Goal: Information Seeking & Learning: Learn about a topic

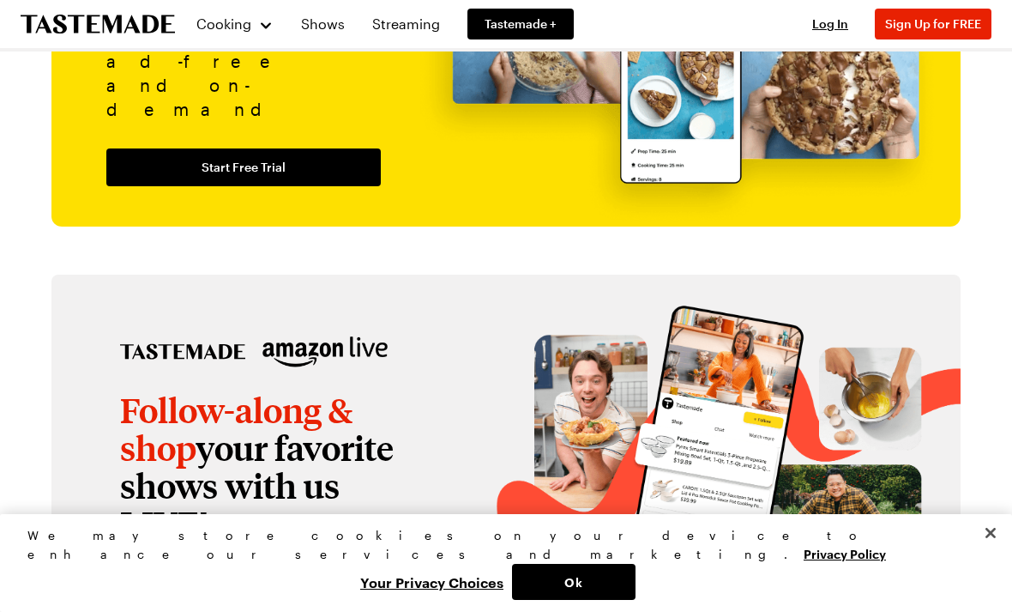
scroll to position [1948, 0]
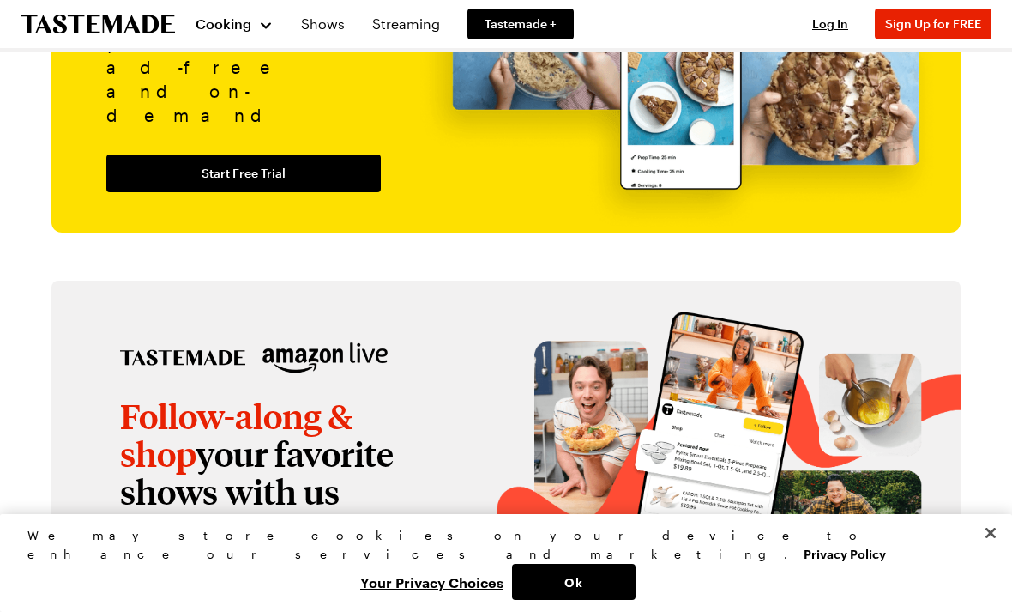
click at [273, 22] on div "Cooking" at bounding box center [235, 24] width 78 height 21
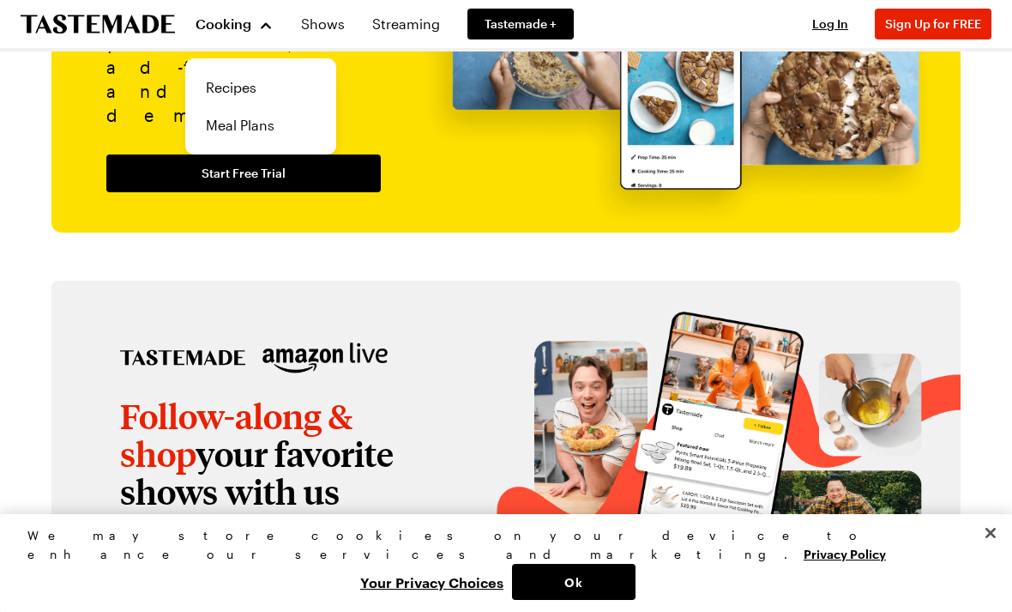
click at [248, 96] on link "Recipes" at bounding box center [261, 88] width 130 height 38
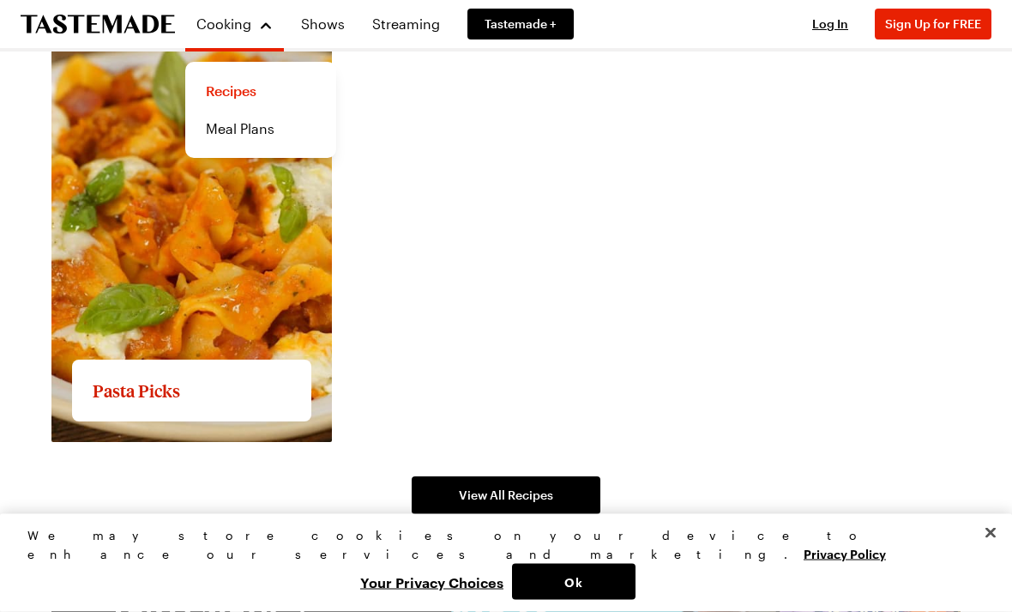
scroll to position [3016, 0]
click at [532, 476] on link "View All Recipes" at bounding box center [506, 495] width 189 height 38
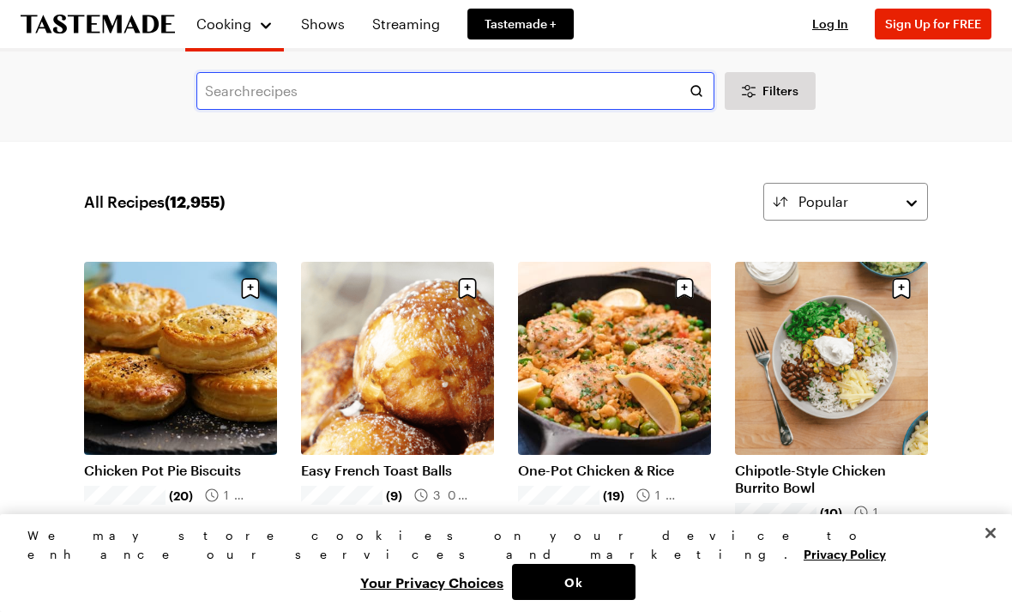
click at [407, 96] on input "text" at bounding box center [455, 91] width 518 height 38
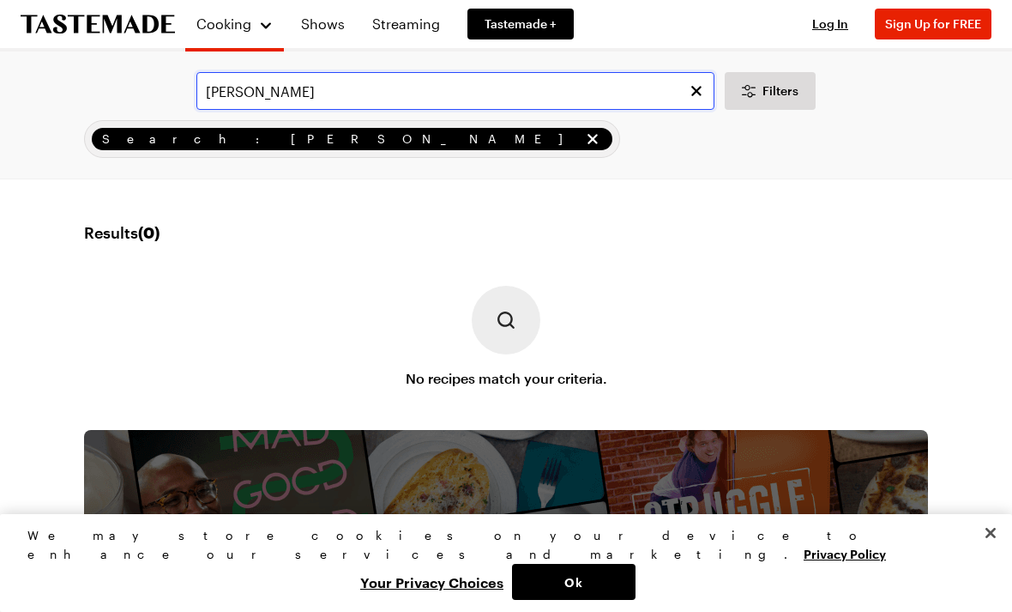
click at [359, 96] on input "[PERSON_NAME]" at bounding box center [455, 91] width 518 height 38
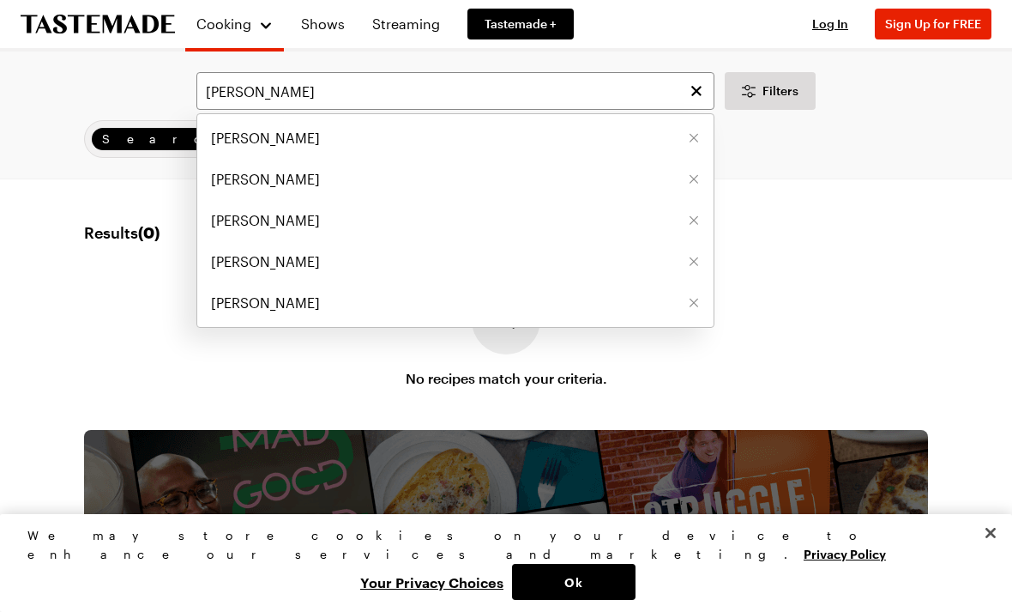
click at [267, 187] on span "[PERSON_NAME]" at bounding box center [265, 179] width 109 height 21
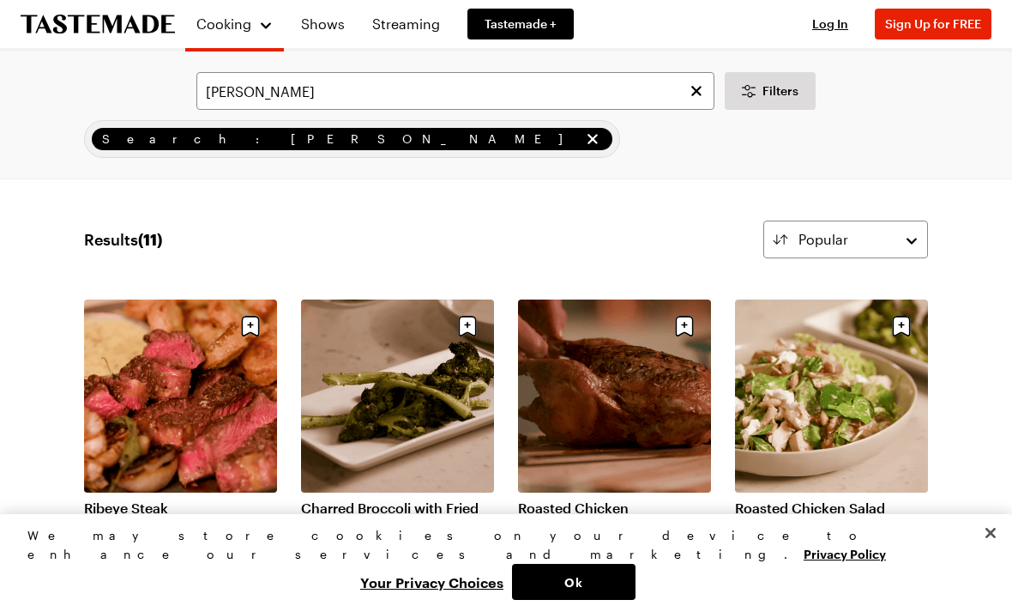
type input "[PERSON_NAME]"
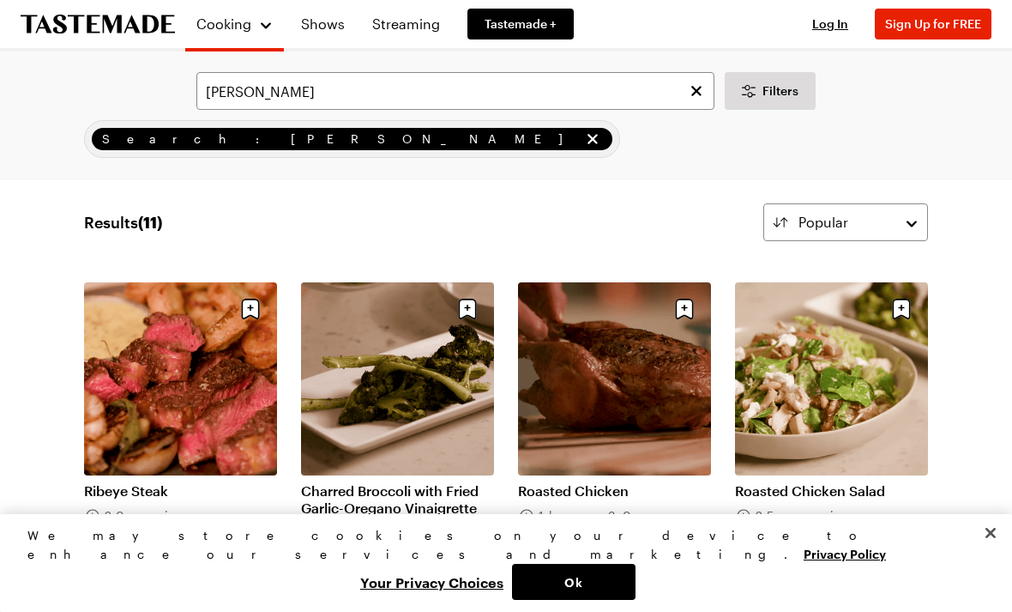
scroll to position [9, 0]
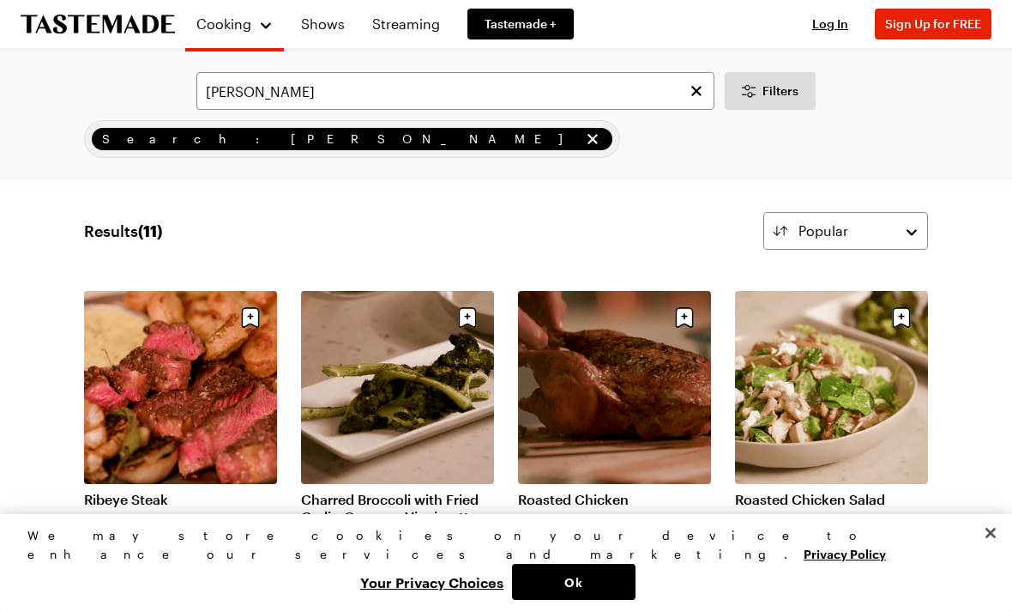
click at [329, 21] on link "Shows" at bounding box center [323, 24] width 64 height 48
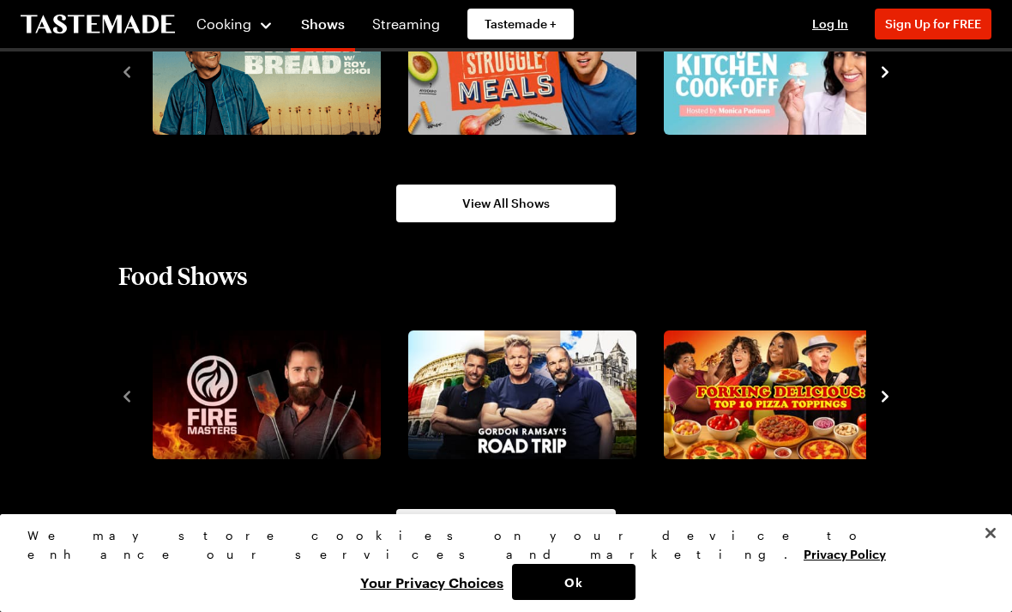
scroll to position [1252, 0]
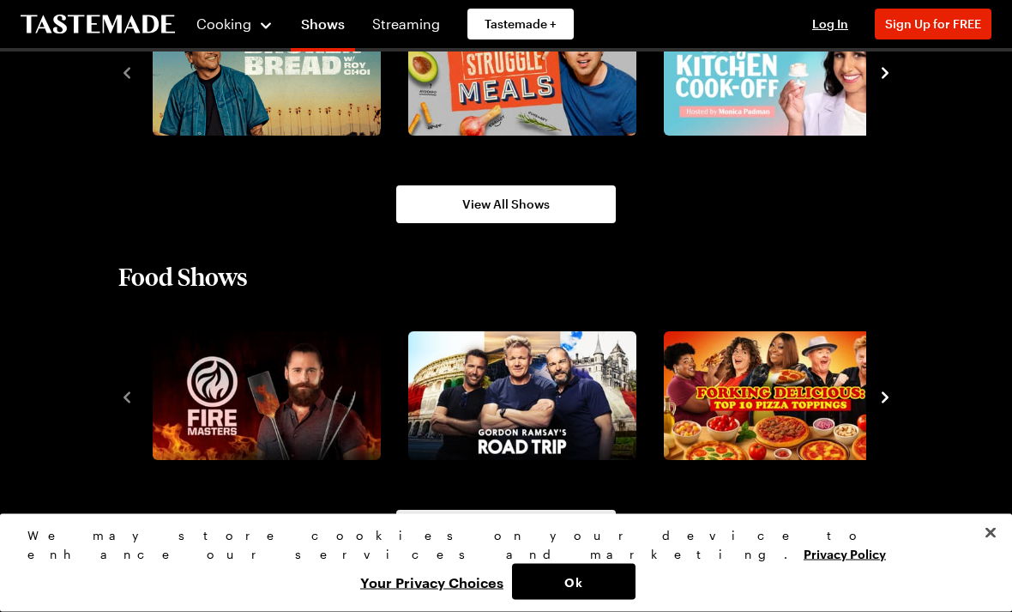
click at [407, 27] on link "Streaming" at bounding box center [406, 24] width 88 height 48
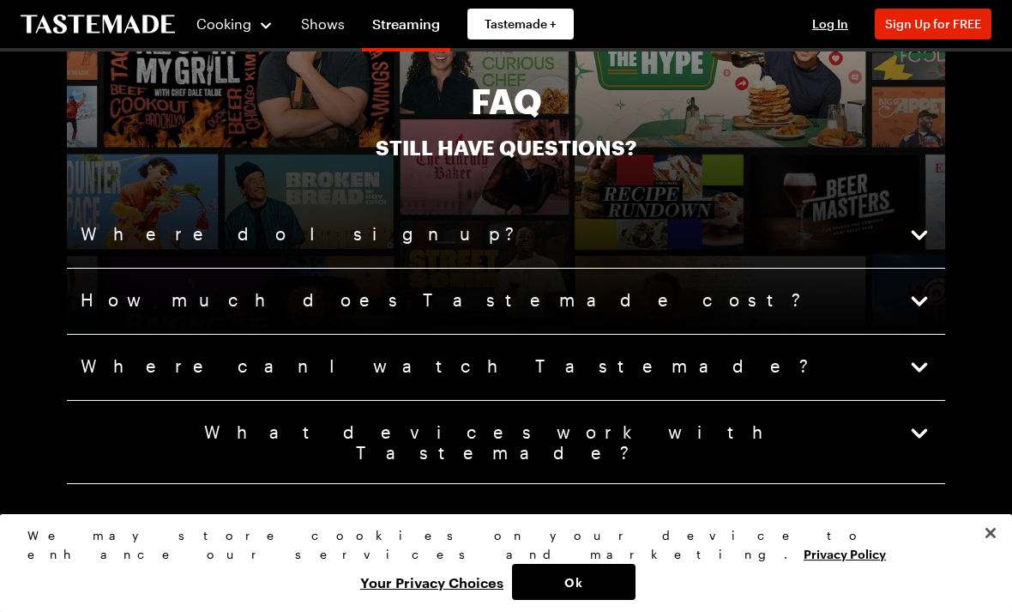
scroll to position [3969, 0]
